Goal: Task Accomplishment & Management: Complete application form

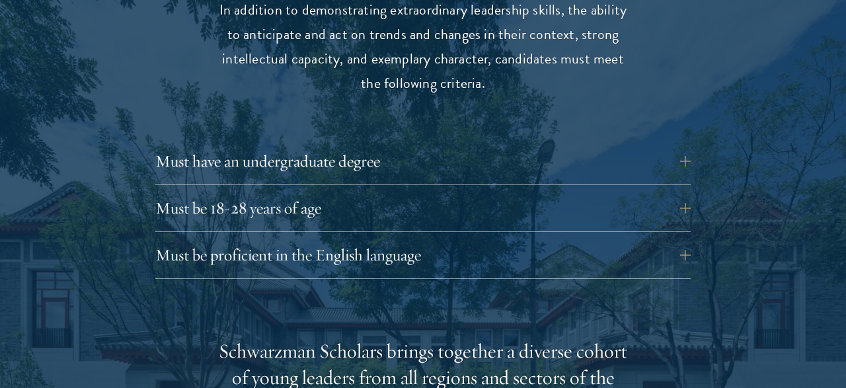
scroll to position [1768, 0]
click at [426, 248] on button "Must be proficient in the English language" at bounding box center [432, 255] width 535 height 32
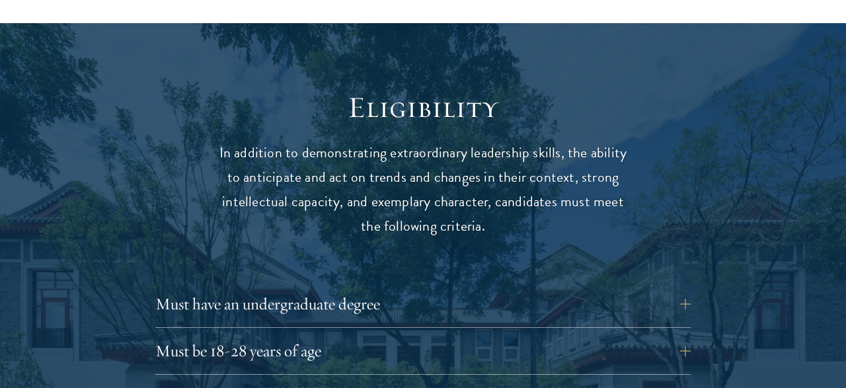
scroll to position [1644, 0]
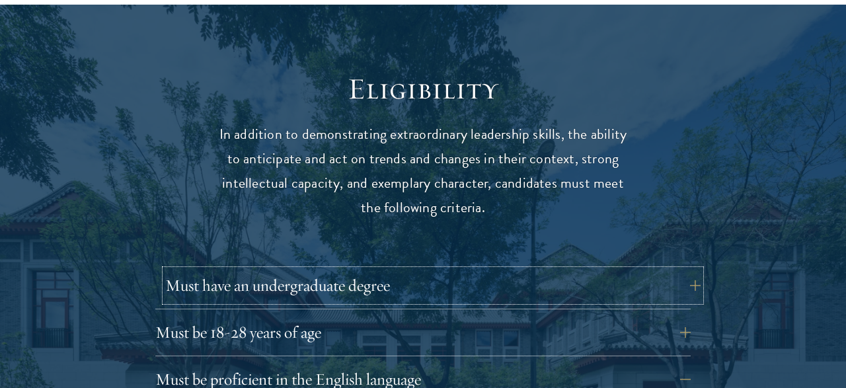
click at [412, 287] on button "Must have an undergraduate degree" at bounding box center [432, 286] width 535 height 32
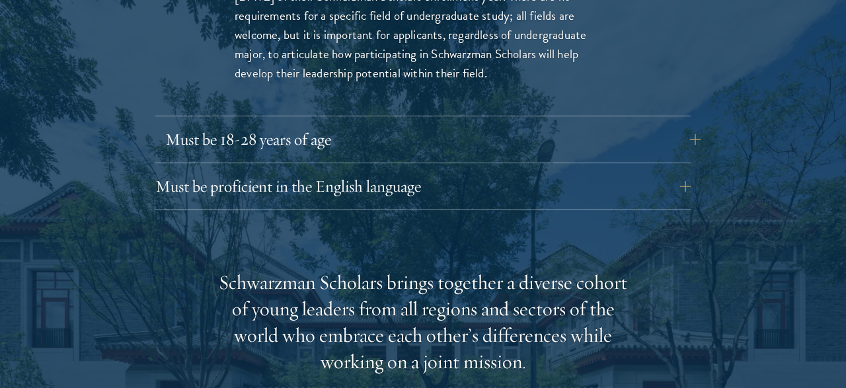
scroll to position [2028, 0]
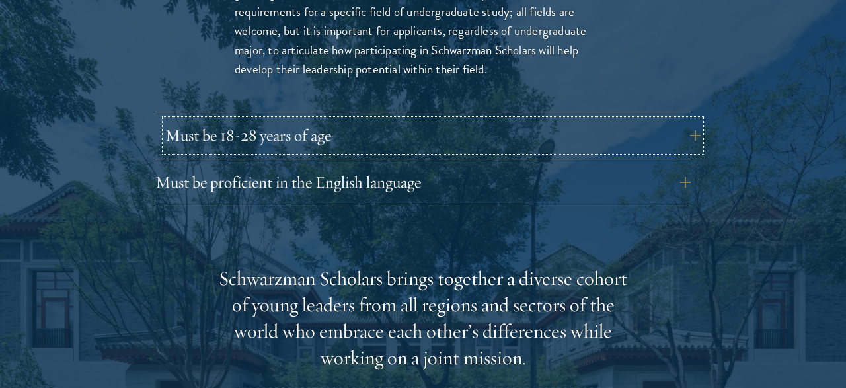
click at [429, 131] on button "Must be 18-28 years of age" at bounding box center [432, 136] width 535 height 32
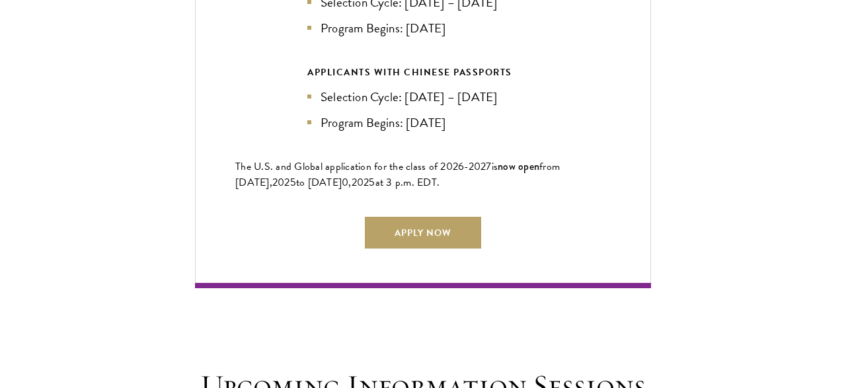
scroll to position [3158, 0]
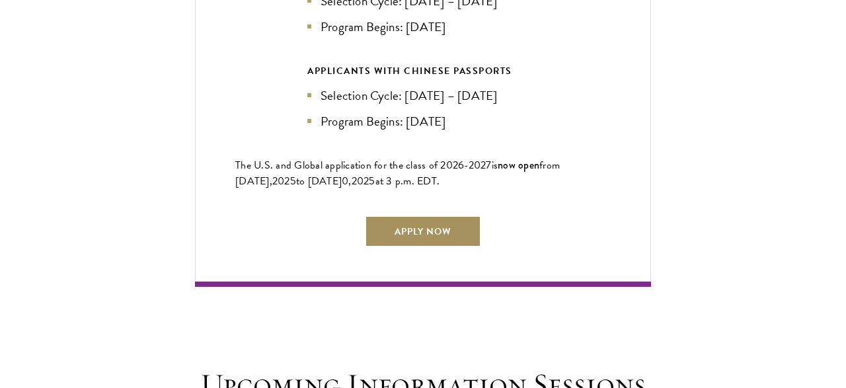
click at [417, 247] on link "Apply Now" at bounding box center [423, 231] width 116 height 32
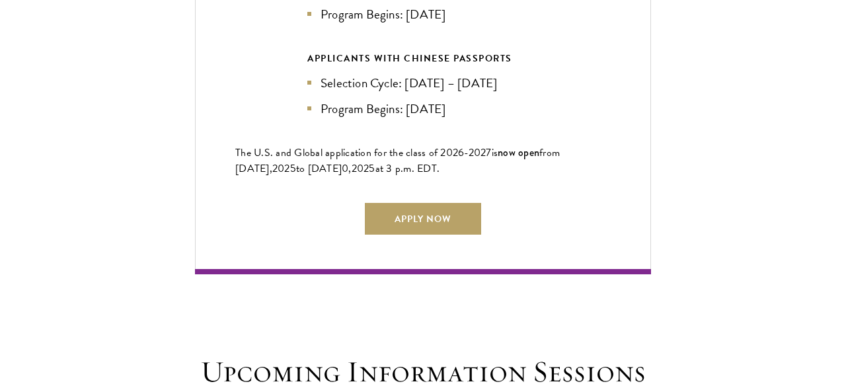
scroll to position [3171, 0]
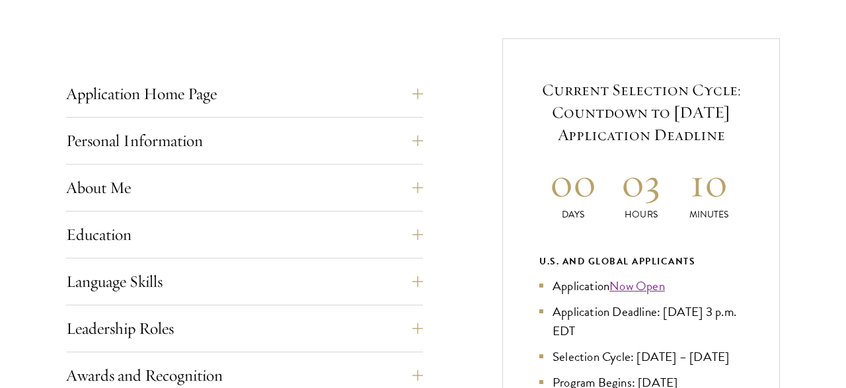
scroll to position [498, 0]
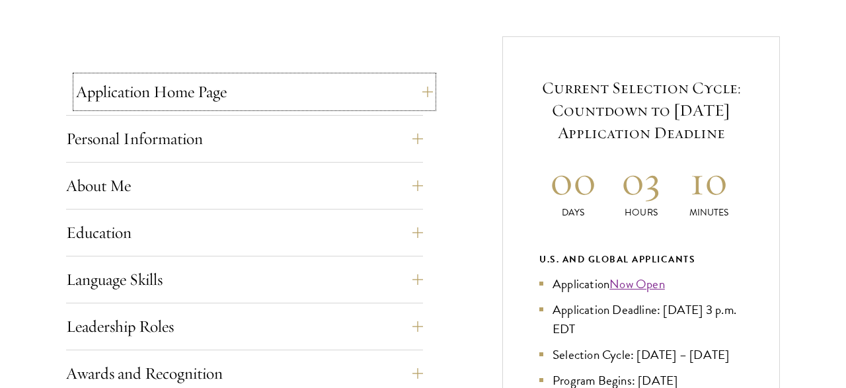
click at [261, 105] on button "Application Home Page" at bounding box center [254, 92] width 357 height 32
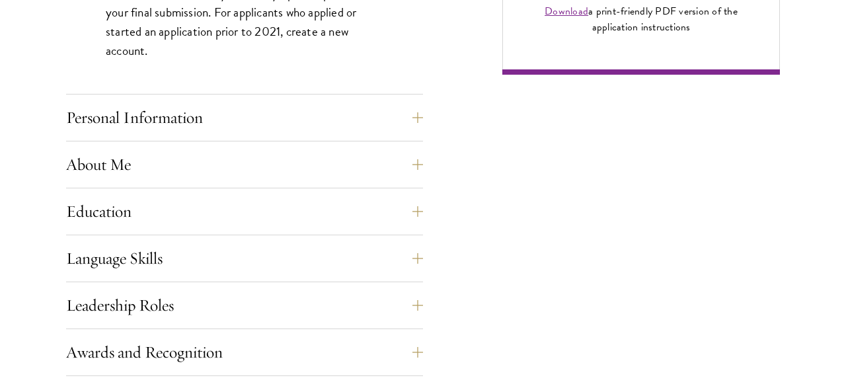
scroll to position [1148, 0]
click at [256, 114] on button "Personal Information" at bounding box center [254, 117] width 357 height 32
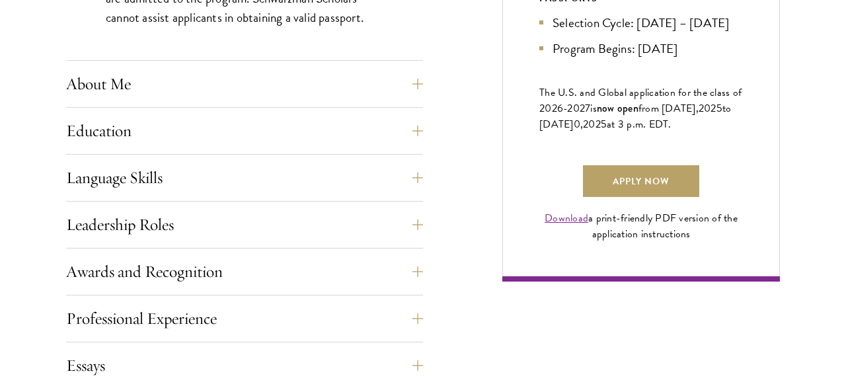
scroll to position [942, 0]
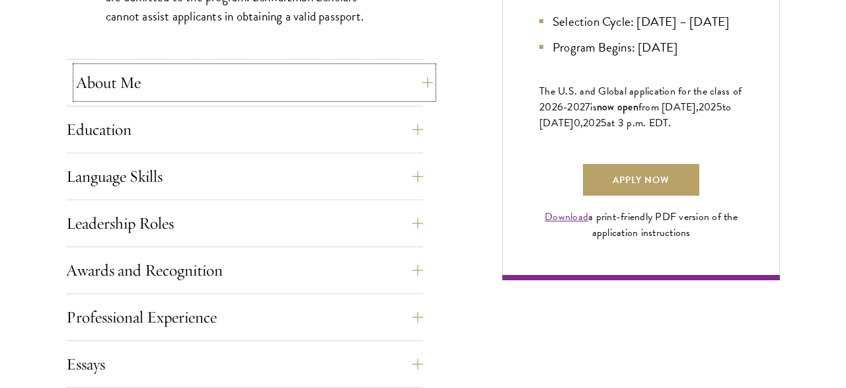
click at [201, 87] on button "About Me" at bounding box center [254, 83] width 357 height 32
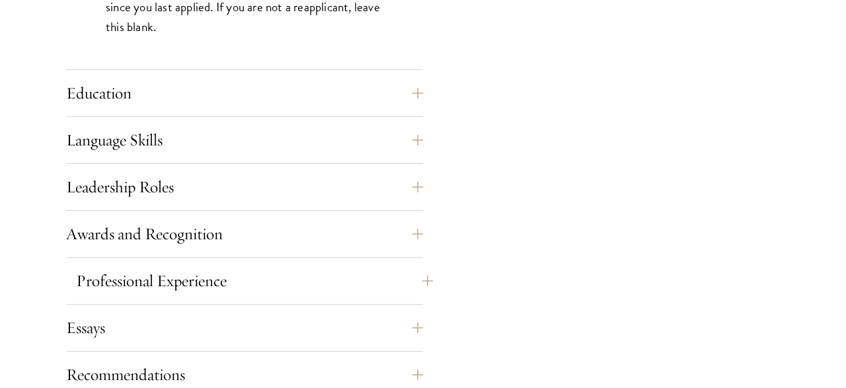
scroll to position [1316, 0]
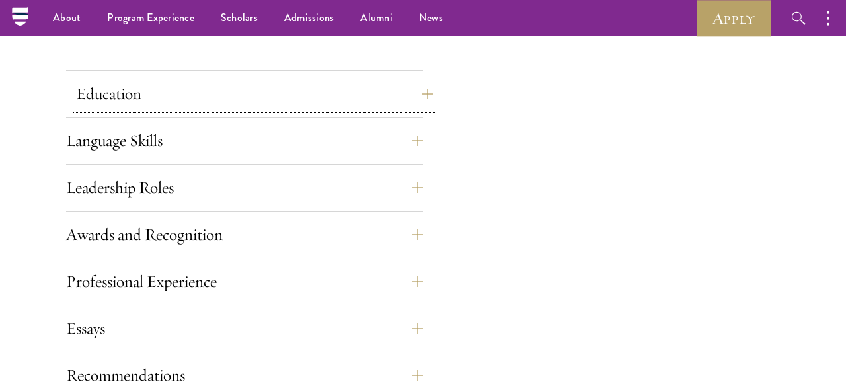
click at [127, 87] on button "Education" at bounding box center [254, 94] width 357 height 32
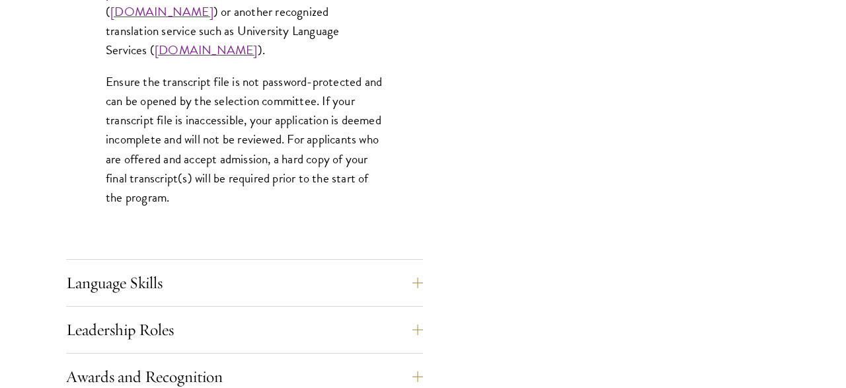
scroll to position [2177, 0]
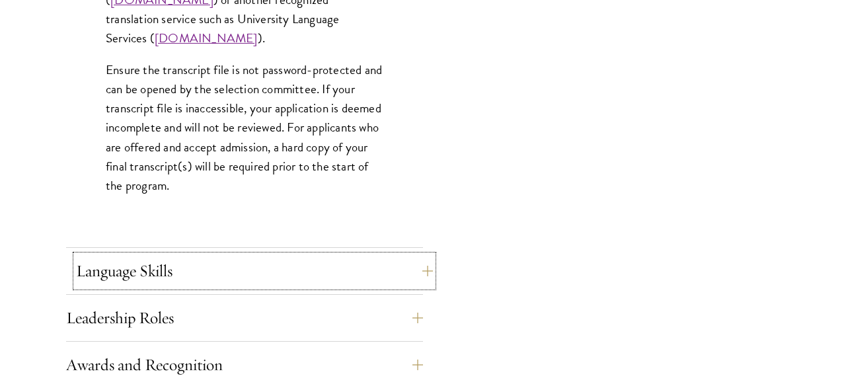
click at [151, 270] on button "Language Skills" at bounding box center [254, 271] width 357 height 32
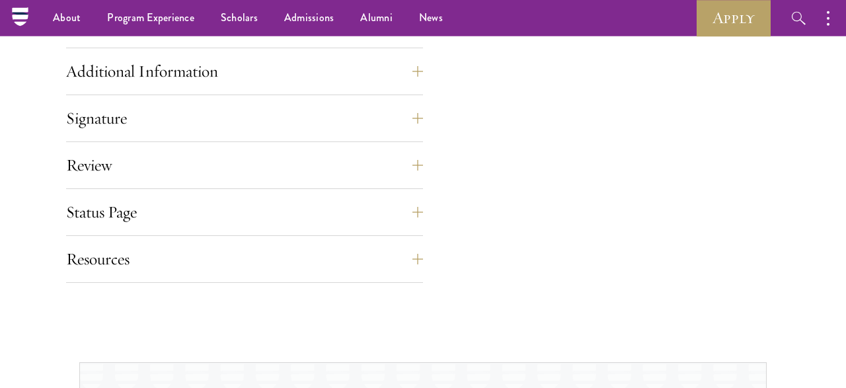
scroll to position [1727, 0]
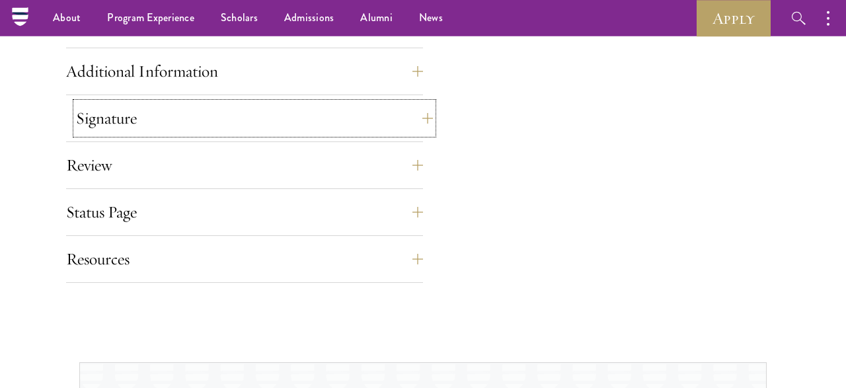
click at [218, 104] on button "Signature" at bounding box center [254, 118] width 357 height 32
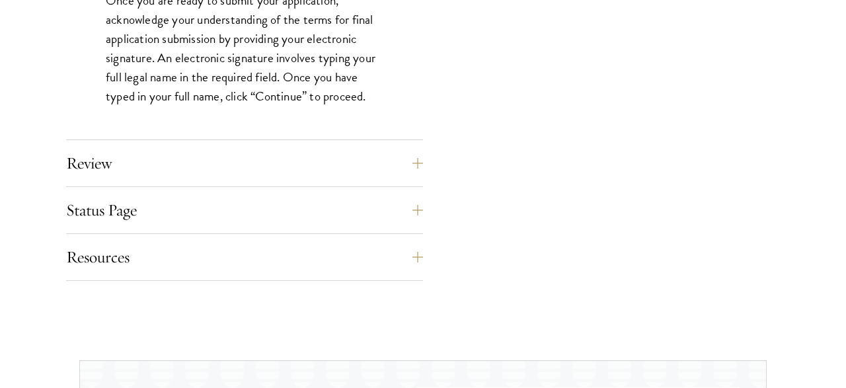
scroll to position [1321, 0]
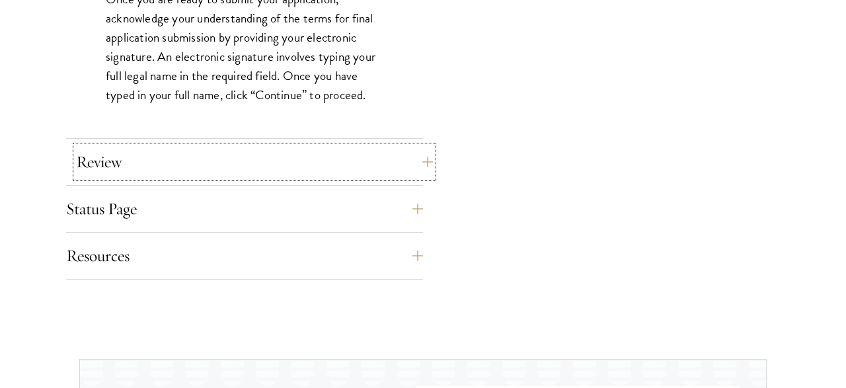
click at [224, 149] on button "Review" at bounding box center [254, 162] width 357 height 32
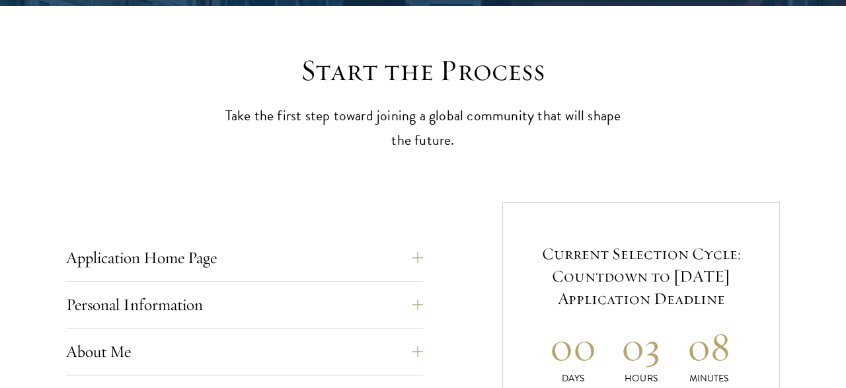
scroll to position [338, 0]
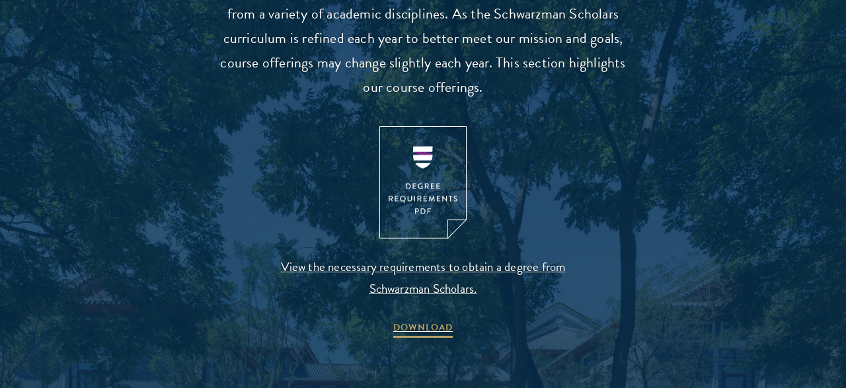
scroll to position [1350, 0]
click at [426, 201] on img at bounding box center [422, 182] width 87 height 113
